Goal: Task Accomplishment & Management: Complete application form

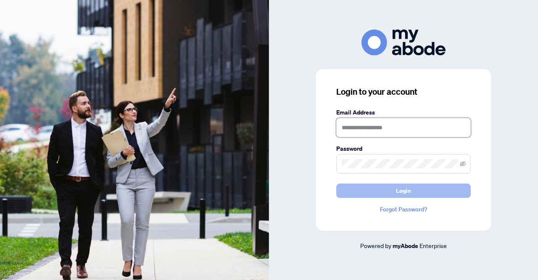
type input "**********"
click at [382, 189] on button "Login" at bounding box center [404, 190] width 135 height 14
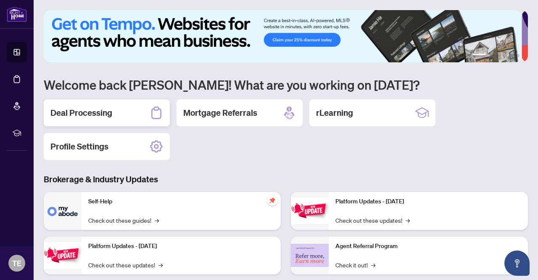
click at [93, 116] on h2 "Deal Processing" at bounding box center [81, 113] width 62 height 12
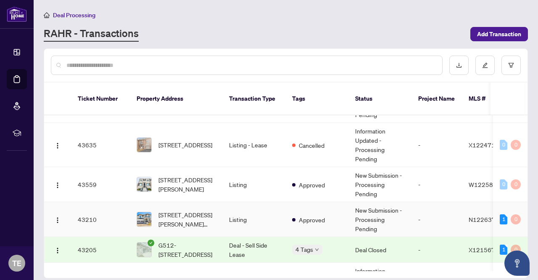
scroll to position [337, 0]
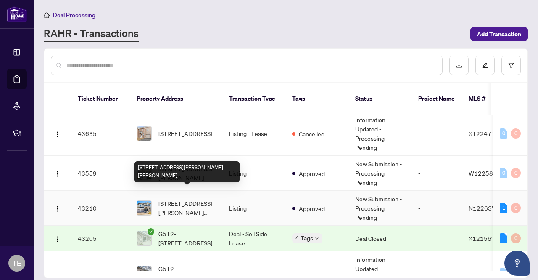
click at [174, 199] on span "[STREET_ADDRESS][PERSON_NAME][PERSON_NAME]" at bounding box center [187, 208] width 57 height 19
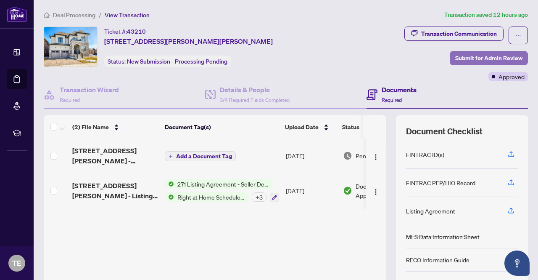
click at [475, 54] on span "Submit for Admin Review" at bounding box center [489, 57] width 67 height 13
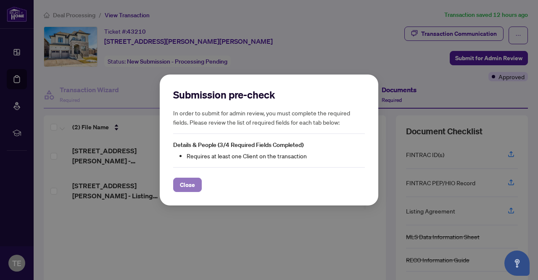
click at [193, 187] on span "Close" at bounding box center [187, 184] width 15 height 13
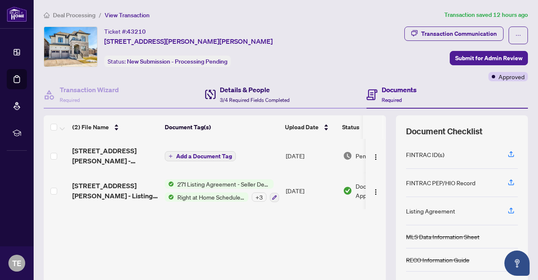
click at [239, 86] on h4 "Details & People" at bounding box center [255, 90] width 70 height 10
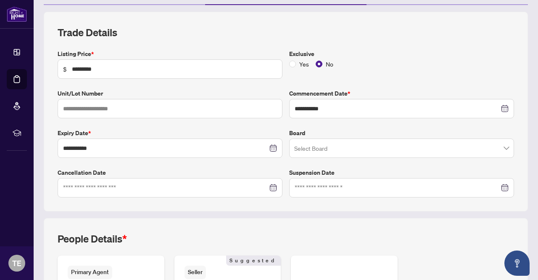
scroll to position [210, 0]
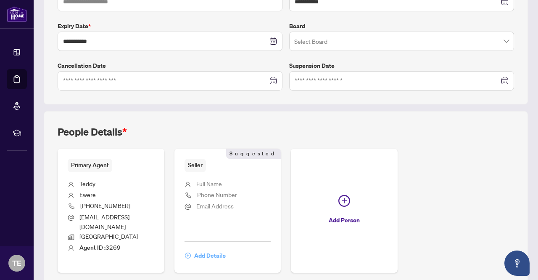
click at [226, 249] on span "Add Details" at bounding box center [210, 255] width 32 height 13
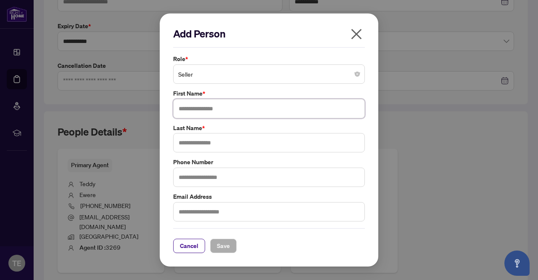
click at [226, 108] on input "text" at bounding box center [269, 108] width 192 height 19
type input "*******"
click at [185, 252] on div "Add Person Role * Seller First Name * ******* Last Name * Phone Number Email Ad…" at bounding box center [269, 139] width 219 height 253
click at [181, 237] on div "Cancel Save" at bounding box center [269, 240] width 192 height 25
click at [181, 240] on span "Cancel" at bounding box center [189, 245] width 19 height 13
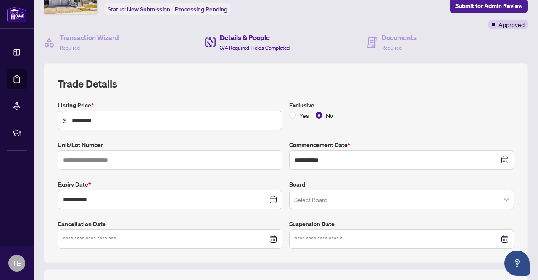
scroll to position [42, 0]
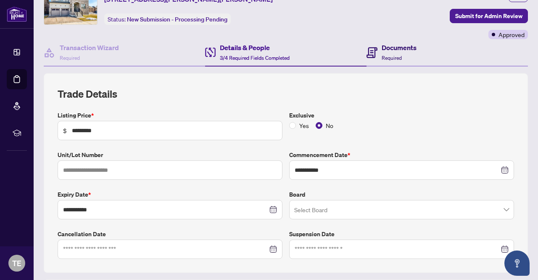
click at [409, 51] on h4 "Documents" at bounding box center [399, 47] width 35 height 10
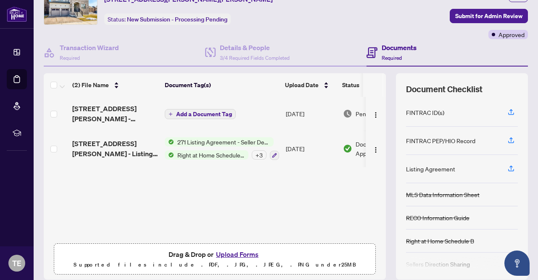
click at [207, 143] on span "271 Listing Agreement - Seller Designated Representation Agreement Authority to…" at bounding box center [224, 141] width 100 height 9
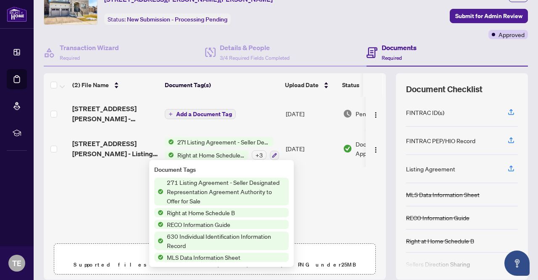
click at [196, 185] on span "271 Listing Agreement - Seller Designated Representation Agreement Authority to…" at bounding box center [226, 192] width 125 height 28
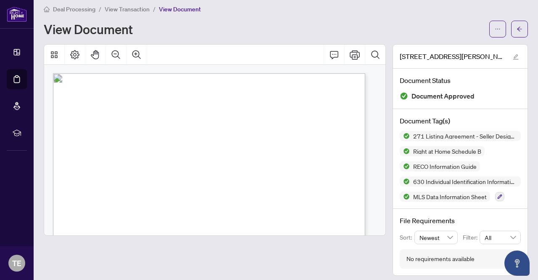
scroll to position [42, 0]
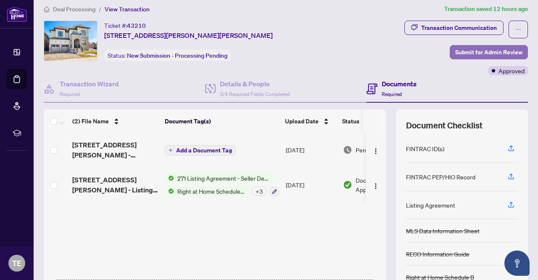
click at [484, 55] on span "Submit for Admin Review" at bounding box center [489, 51] width 67 height 13
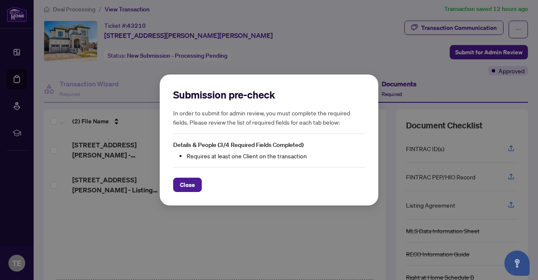
click at [189, 186] on span "Close" at bounding box center [187, 184] width 15 height 13
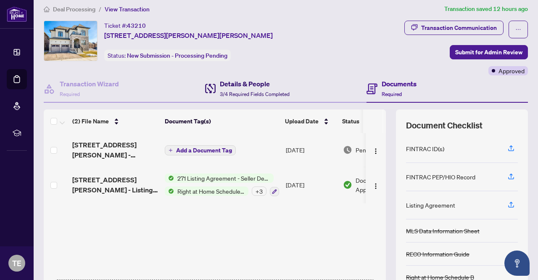
click at [240, 79] on h4 "Details & People" at bounding box center [255, 84] width 70 height 10
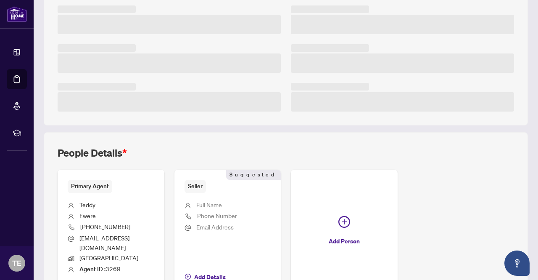
scroll to position [216, 0]
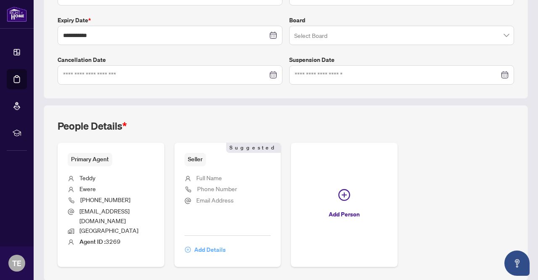
click at [226, 243] on span "Add Details" at bounding box center [210, 249] width 32 height 13
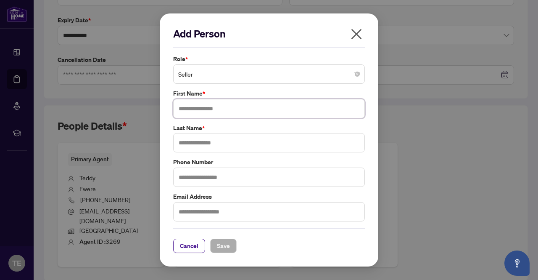
click at [222, 112] on input "text" at bounding box center [269, 108] width 192 height 19
type input "**********"
click at [202, 146] on input "text" at bounding box center [269, 142] width 192 height 19
type input "***"
click at [213, 177] on input "text" at bounding box center [269, 176] width 192 height 19
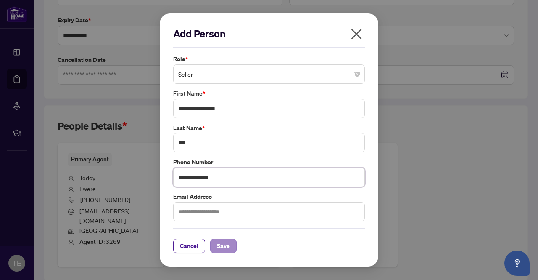
type input "**********"
click at [228, 247] on span "Save" at bounding box center [223, 245] width 13 height 13
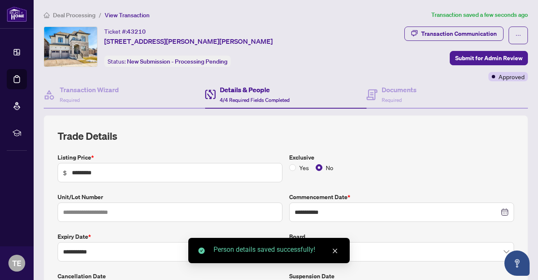
scroll to position [0, 0]
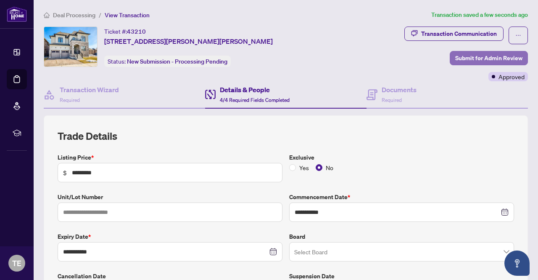
click at [463, 58] on span "Submit for Admin Review" at bounding box center [489, 57] width 67 height 13
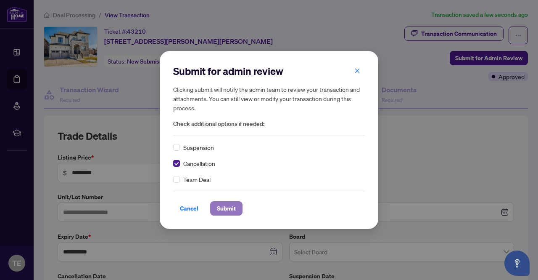
click at [234, 212] on span "Submit" at bounding box center [226, 207] width 19 height 13
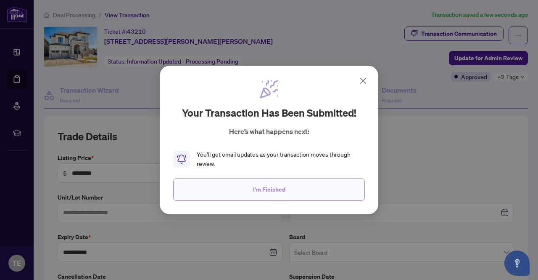
click at [256, 188] on span "I'm Finished" at bounding box center [269, 189] width 32 height 13
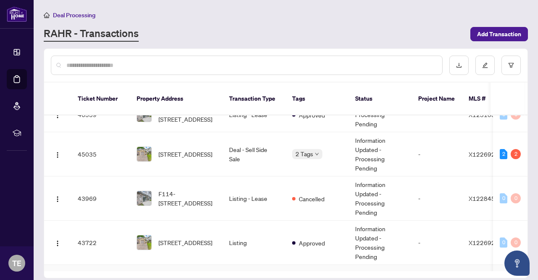
scroll to position [126, 0]
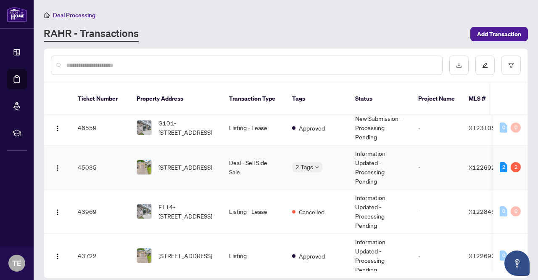
click at [245, 153] on td "Deal - Sell Side Sale" at bounding box center [254, 167] width 63 height 44
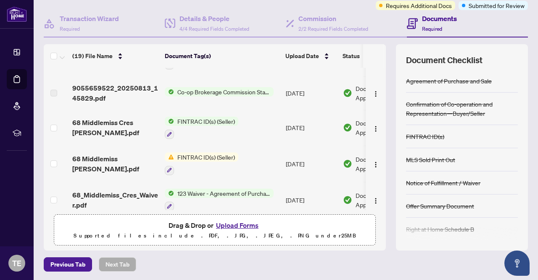
scroll to position [252, 0]
